Goal: Information Seeking & Learning: Stay updated

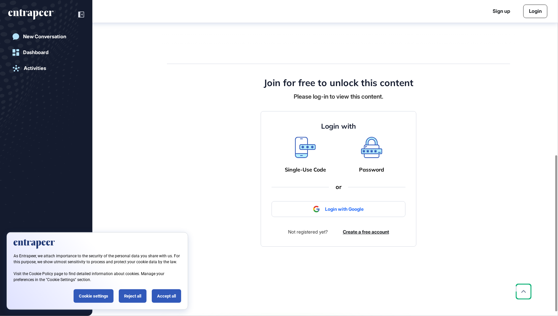
scroll to position [314, 0]
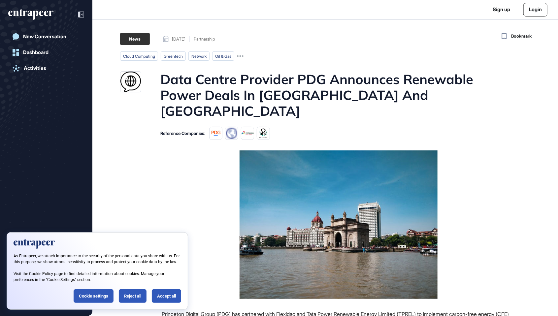
scroll to position [348, 558]
click at [325, 80] on h1 "Data Centre Provider PDG Announces Renewable Power Deals In India And Indonesia" at bounding box center [337, 95] width 355 height 48
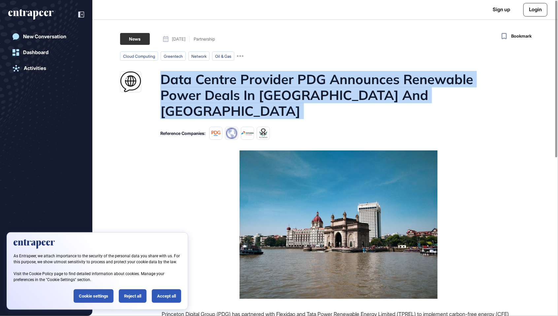
click at [325, 80] on h1 "Data Centre Provider PDG Announces Renewable Power Deals In India And Indonesia" at bounding box center [337, 95] width 355 height 48
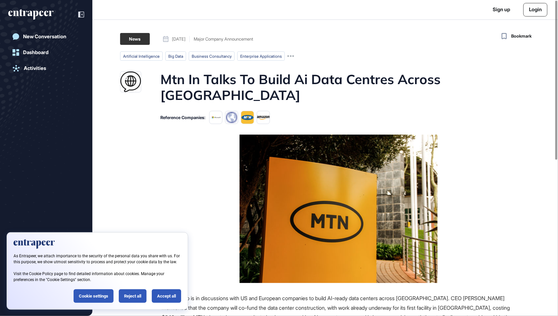
click at [408, 80] on h1 "Mtn In Talks To Build Ai Data Centres Across Africa" at bounding box center [337, 87] width 355 height 32
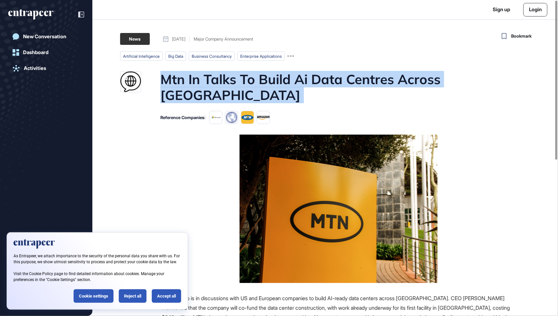
click at [408, 80] on h1 "Mtn In Talks To Build Ai Data Centres Across Africa" at bounding box center [337, 87] width 355 height 32
copy h1 "Mtn In Talks To Build Ai Data Centres Across Africa"
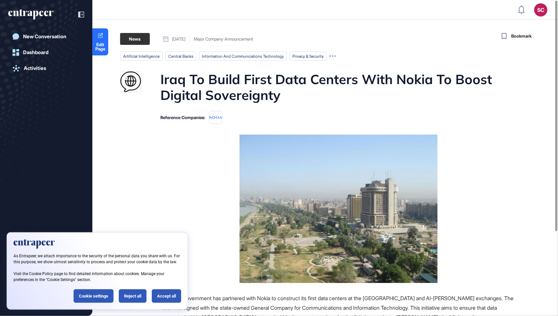
click at [261, 3] on div "SC Admin Dashboard Dashboard Profile My Content Request More Data New Conversat…" at bounding box center [279, 238] width 558 height 476
click at [132, 294] on div "Reject all" at bounding box center [133, 296] width 28 height 14
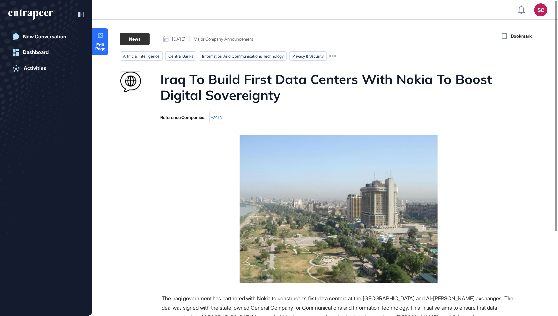
click at [225, 86] on h1 "Iraq To Build First Data Centers With Nokia To Boost Digital Sovereignty" at bounding box center [337, 87] width 355 height 32
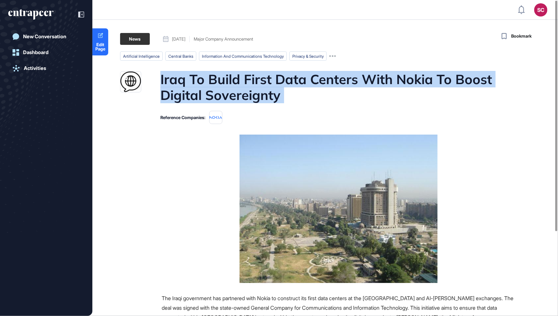
click at [225, 86] on h1 "Iraq To Build First Data Centers With Nokia To Boost Digital Sovereignty" at bounding box center [337, 87] width 355 height 32
copy h1 "Iraq To Build First Data Centers With Nokia To Boost Digital Sovereignty"
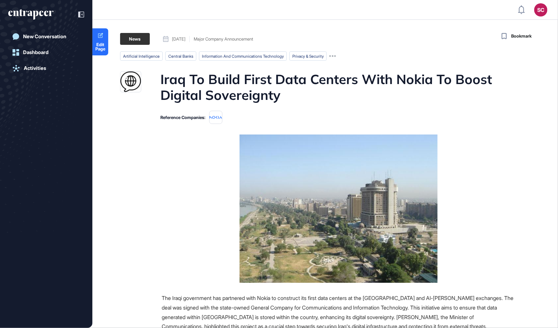
scroll to position [361, 558]
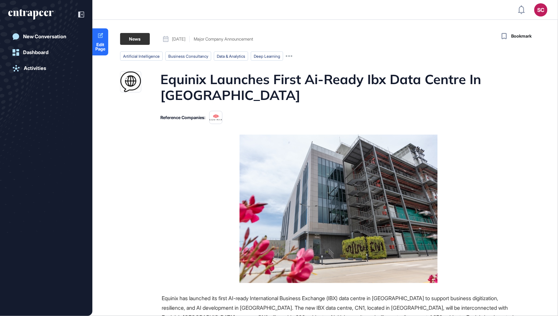
scroll to position [348, 558]
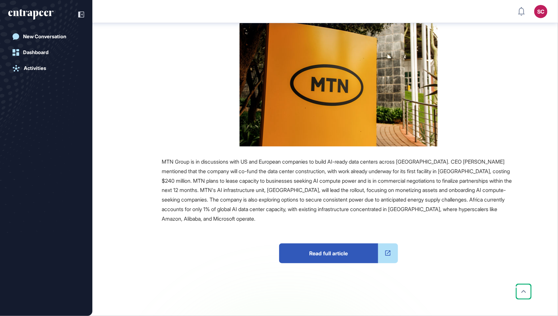
scroll to position [348, 558]
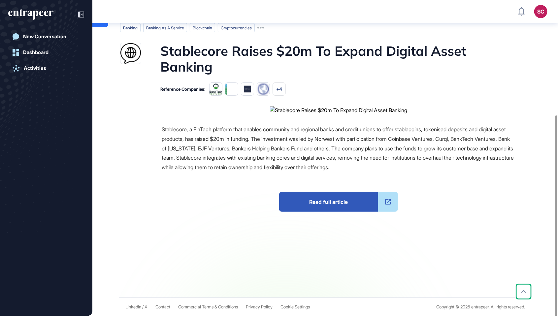
scroll to position [172, 0]
click at [345, 212] on span "Read full article" at bounding box center [328, 202] width 99 height 20
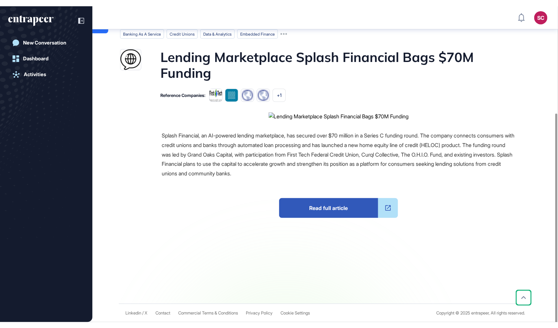
scroll to position [155, 0]
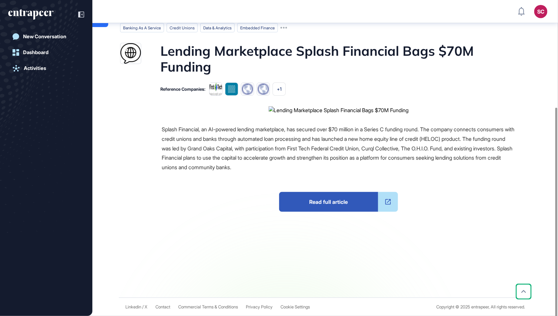
click at [350, 212] on span "Read full article" at bounding box center [328, 202] width 99 height 20
click at [391, 213] on div "Read full article" at bounding box center [339, 205] width 354 height 66
click at [321, 172] on div "Splash Financial, an AI-powered lending marketplace, has secured over $70 milli…" at bounding box center [339, 149] width 354 height 48
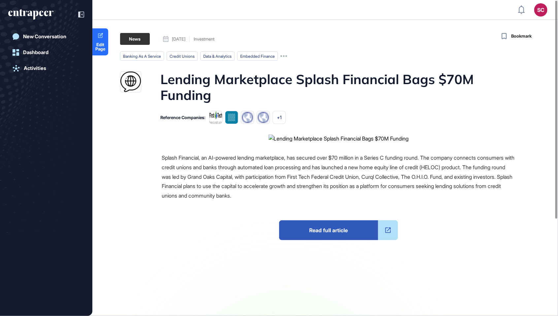
scroll to position [348, 558]
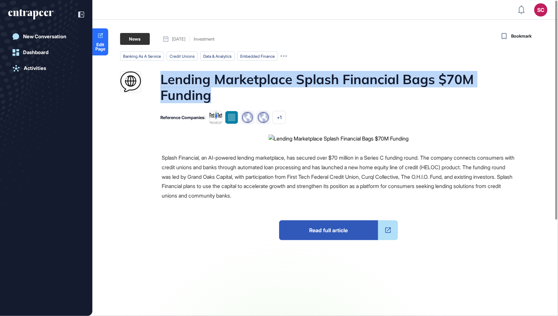
drag, startPoint x: 214, startPoint y: 96, endPoint x: 155, endPoint y: 79, distance: 61.0
click at [155, 79] on div "Lending Marketplace Splash Financial Bags $70M Funding" at bounding box center [317, 87] width 395 height 32
copy h1 "Lending Marketplace Splash Financial Bags $70M Funding"
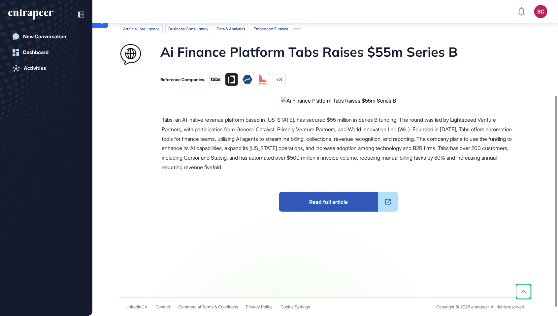
scroll to position [149, 0]
click at [349, 212] on span "Read full article" at bounding box center [328, 202] width 99 height 20
click at [325, 105] on img at bounding box center [338, 101] width 115 height 8
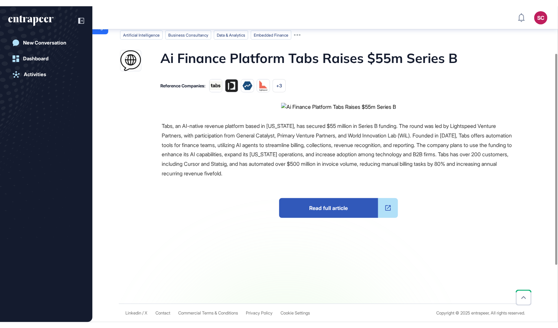
scroll to position [67, 0]
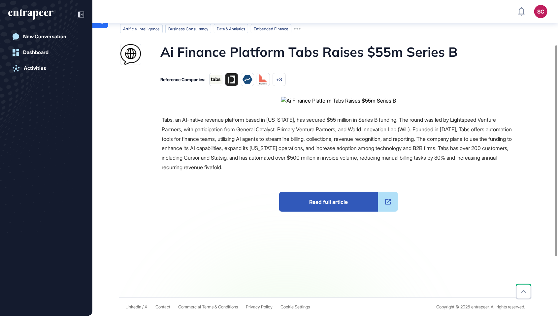
click at [325, 105] on img at bounding box center [338, 101] width 115 height 8
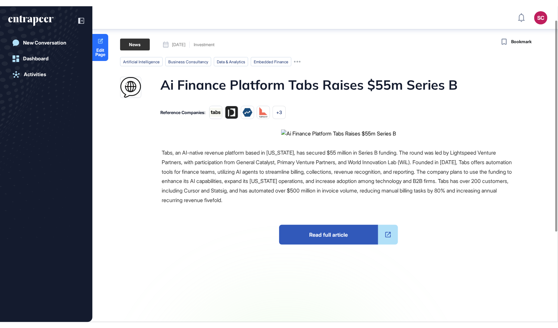
scroll to position [0, 0]
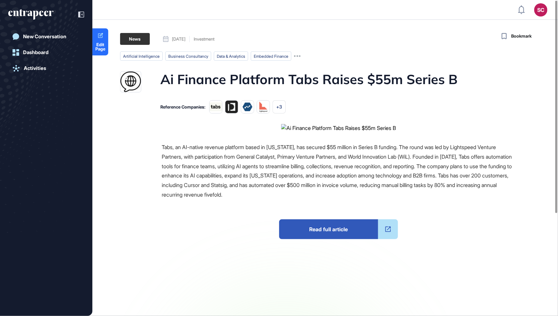
click at [398, 77] on h1 "Ai Finance Platform Tabs Raises $55m Series B" at bounding box center [308, 81] width 297 height 21
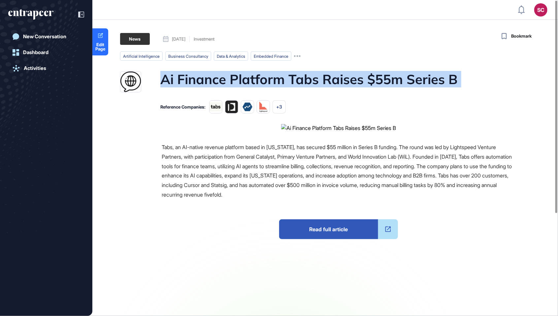
copy h1 "Ai Finance Platform Tabs Raises $55m Series B"
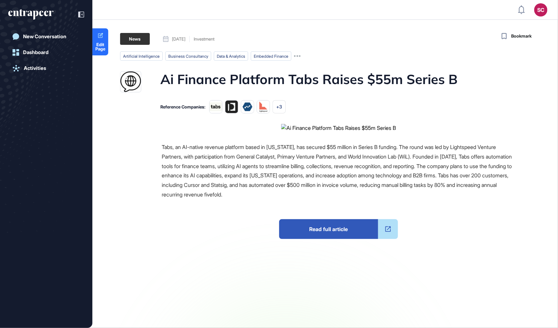
scroll to position [361, 558]
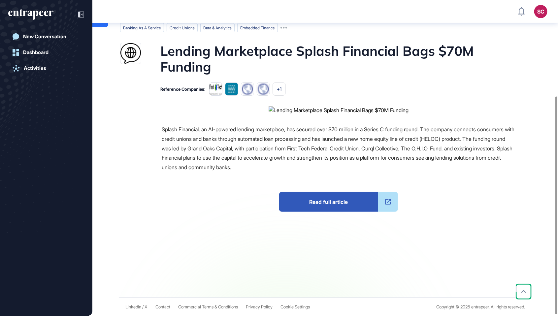
scroll to position [155, 0]
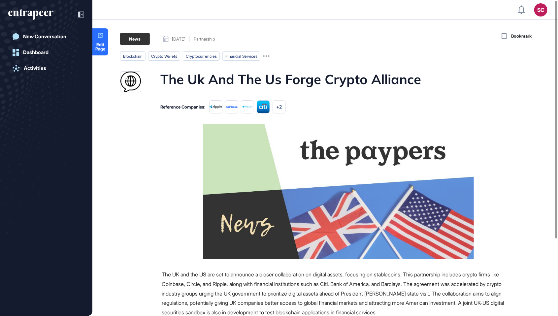
click at [331, 73] on h1 "The Uk And The Us Forge Crypto Alliance" at bounding box center [290, 81] width 261 height 21
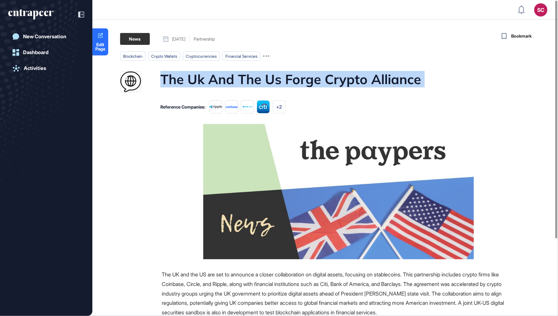
copy h1 "The Uk And The Us Forge Crypto Alliance"
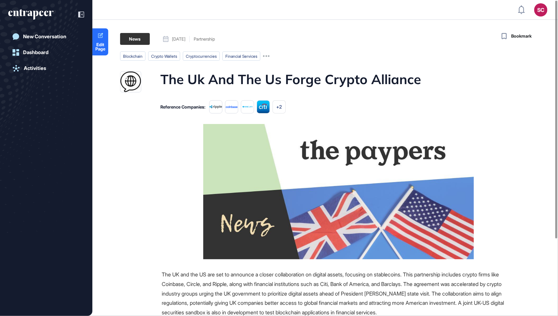
click at [378, 136] on img at bounding box center [338, 191] width 271 height 135
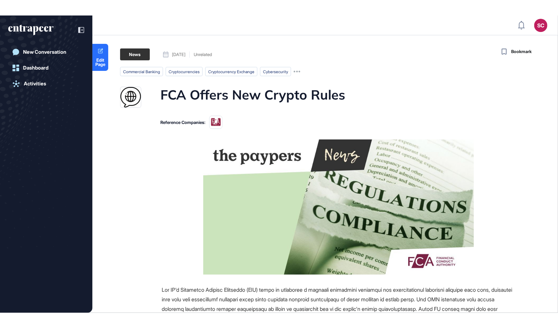
scroll to position [348, 558]
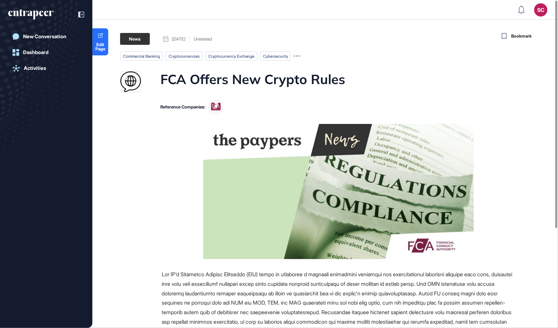
click at [272, 86] on h1 "FCA Offers New Crypto Rules" at bounding box center [252, 81] width 185 height 21
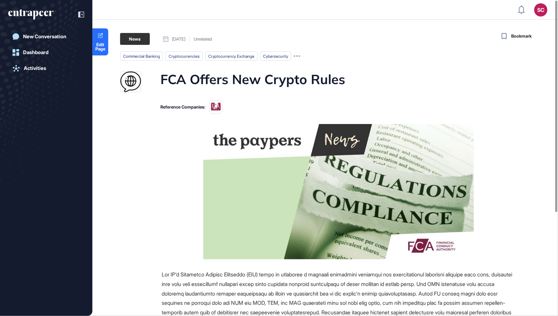
click at [272, 86] on h1 "FCA Offers New Crypto Rules" at bounding box center [252, 81] width 185 height 21
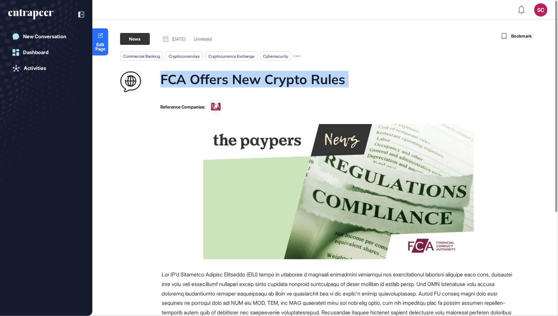
copy h1 "FCA Offers New Crypto Rules"
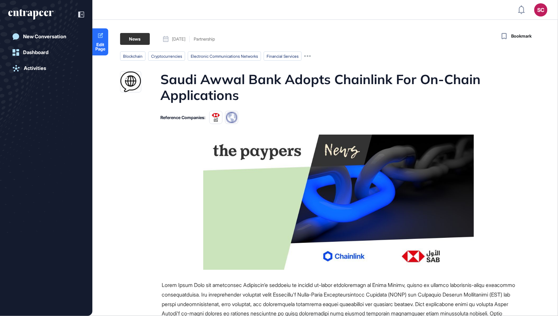
scroll to position [348, 558]
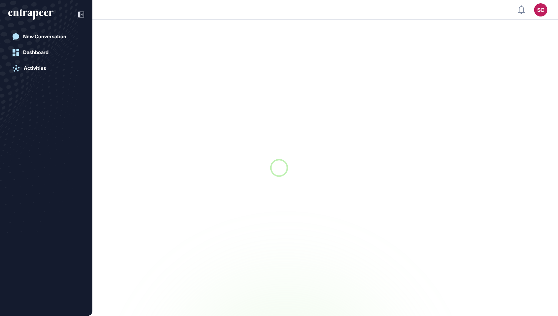
scroll to position [0, 0]
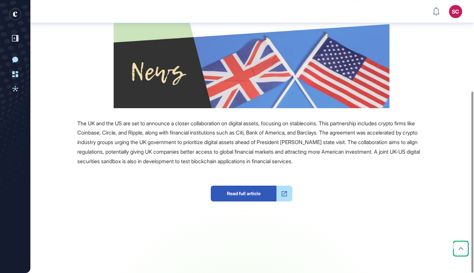
scroll to position [153, 0]
click at [234, 196] on span "Read full article" at bounding box center [244, 194] width 66 height 16
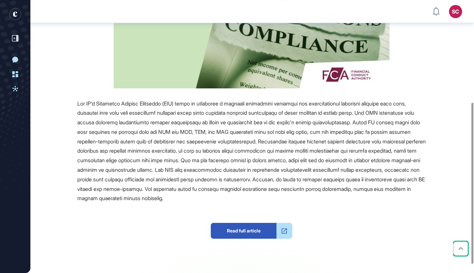
scroll to position [14, 0]
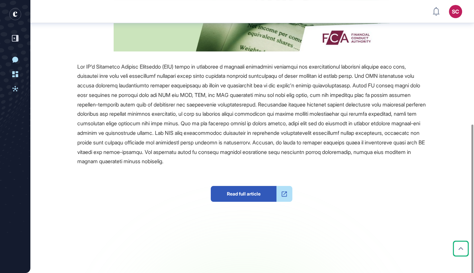
scroll to position [210, 0]
